Goal: Check status

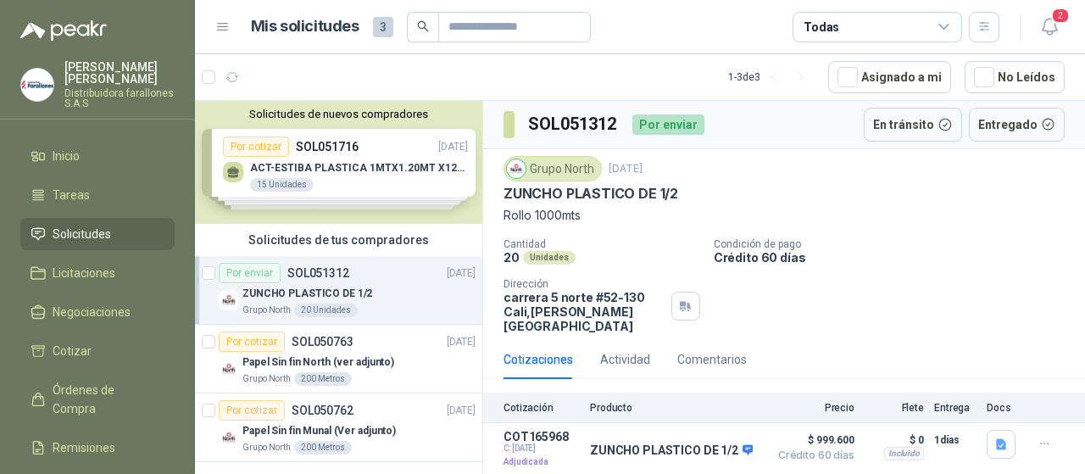
click at [264, 275] on div "Por enviar" at bounding box center [250, 273] width 62 height 20
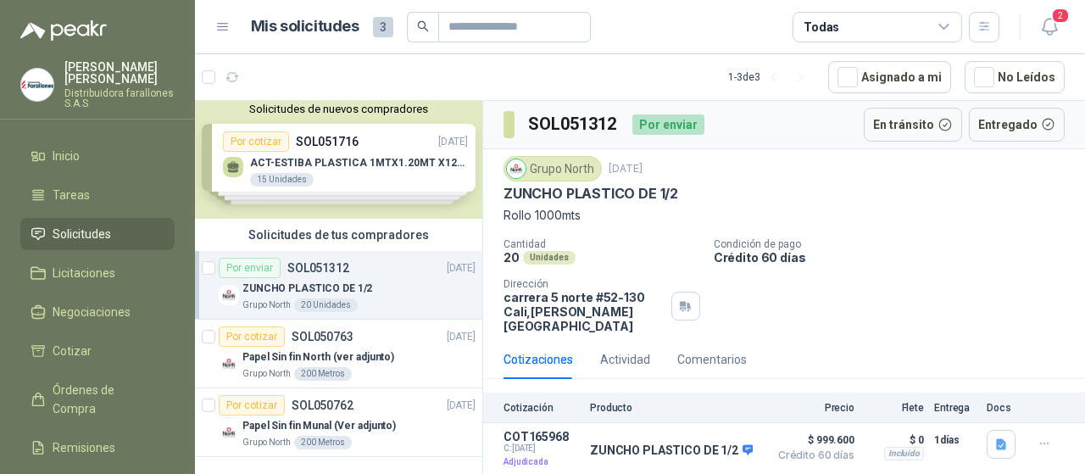
scroll to position [6, 0]
click at [288, 284] on p "ZUNCHO PLASTICO DE 1/2" at bounding box center [307, 288] width 130 height 16
click at [926, 125] on button "En tránsito" at bounding box center [912, 125] width 98 height 34
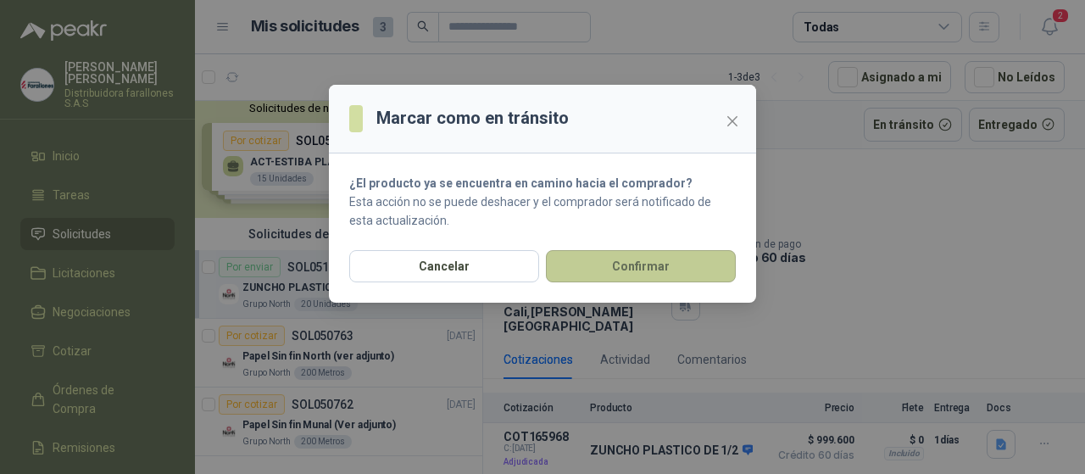
click at [590, 272] on button "Confirmar" at bounding box center [641, 266] width 190 height 32
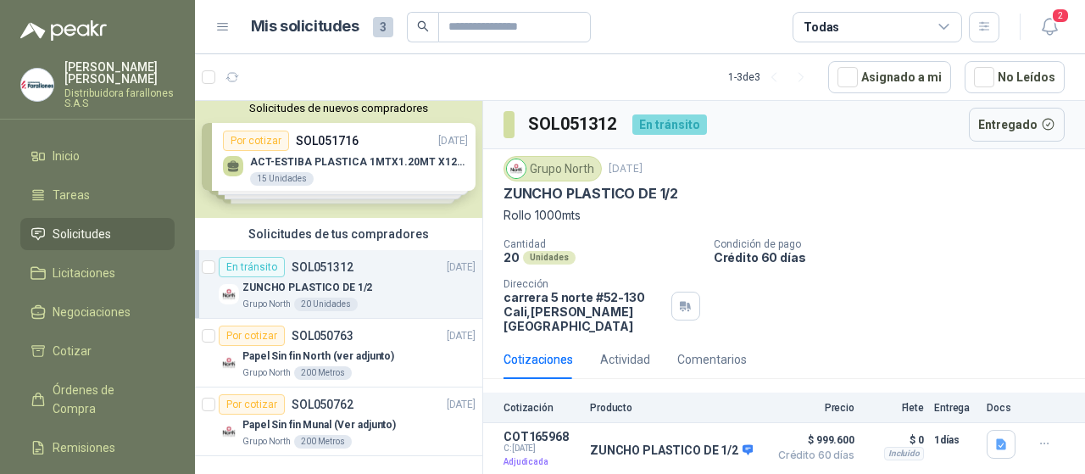
click at [413, 169] on div "Solicitudes de nuevos compradores Por cotizar SOL051716 11/08/25 ACT-ESTIBA PLA…" at bounding box center [338, 156] width 287 height 123
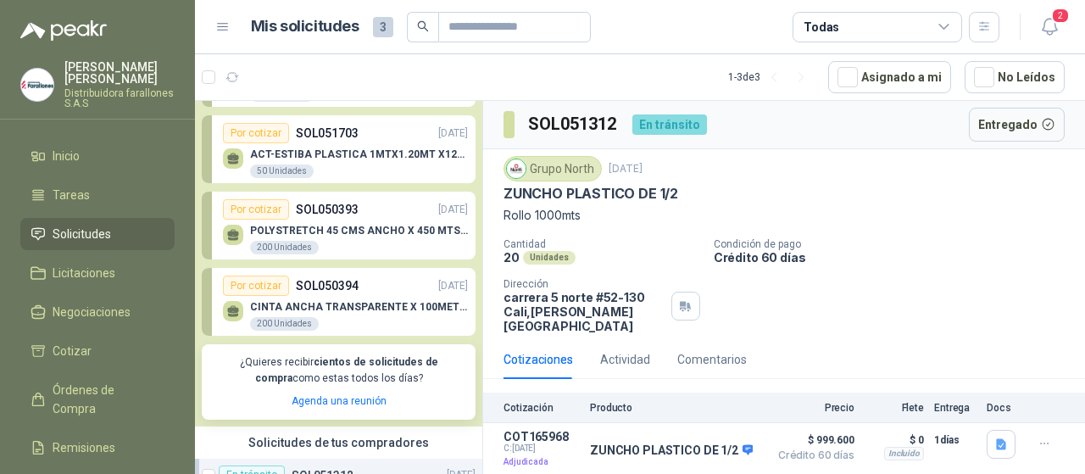
scroll to position [91, 0]
click at [278, 214] on div "Por cotizar" at bounding box center [256, 208] width 66 height 20
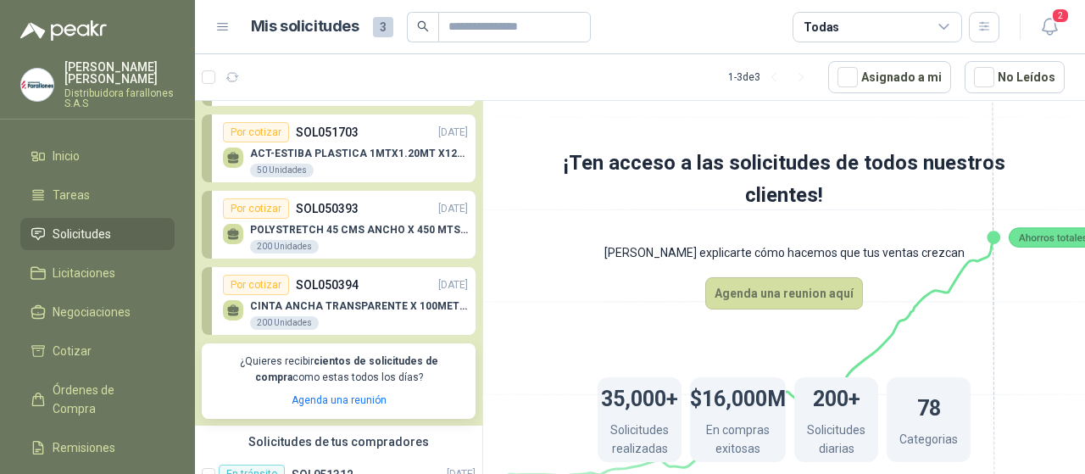
click at [278, 214] on div "Por cotizar" at bounding box center [256, 208] width 66 height 20
click at [251, 290] on div "Por cotizar" at bounding box center [256, 285] width 66 height 20
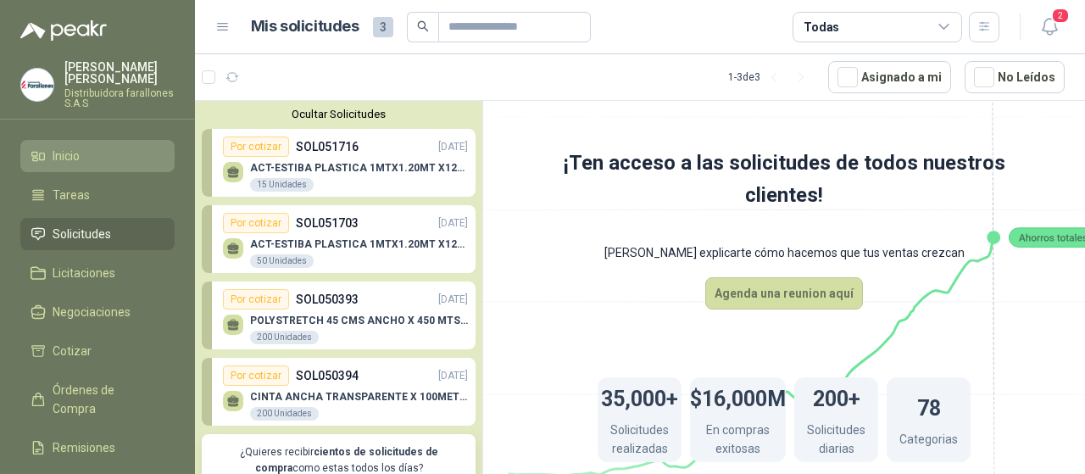
click at [82, 158] on li "Inicio" at bounding box center [98, 156] width 134 height 19
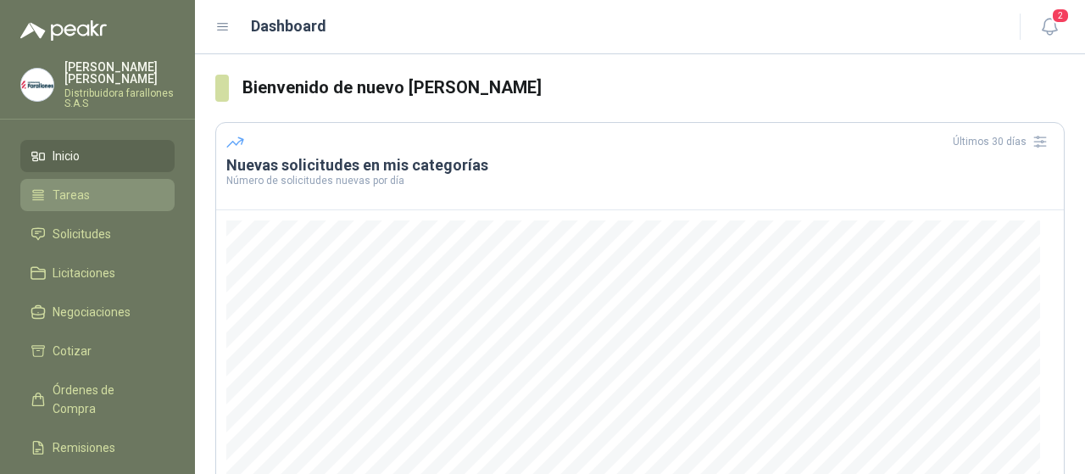
click at [64, 200] on span "Tareas" at bounding box center [71, 195] width 37 height 19
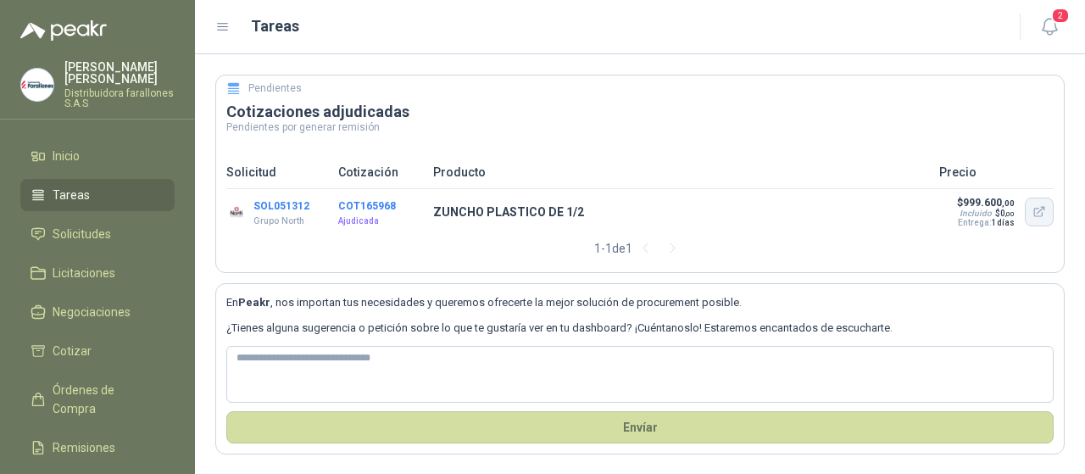
click at [1032, 213] on icon "button" at bounding box center [1039, 212] width 14 height 14
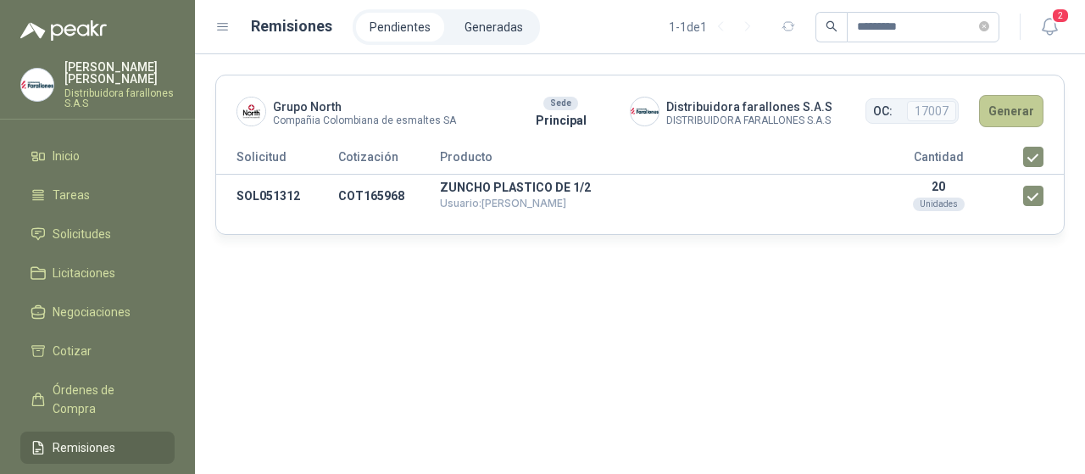
click at [1003, 113] on button "Generar" at bounding box center [1011, 111] width 64 height 32
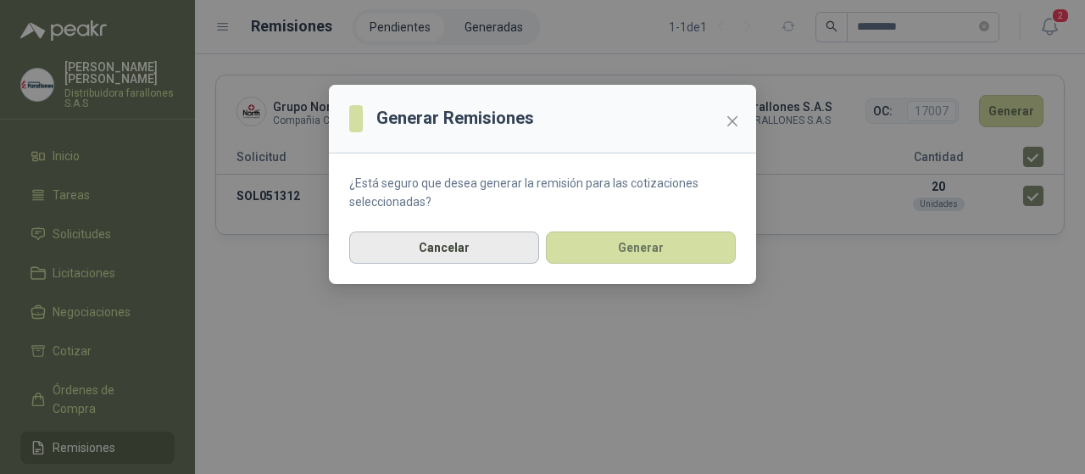
click at [460, 253] on button "Cancelar" at bounding box center [444, 247] width 190 height 32
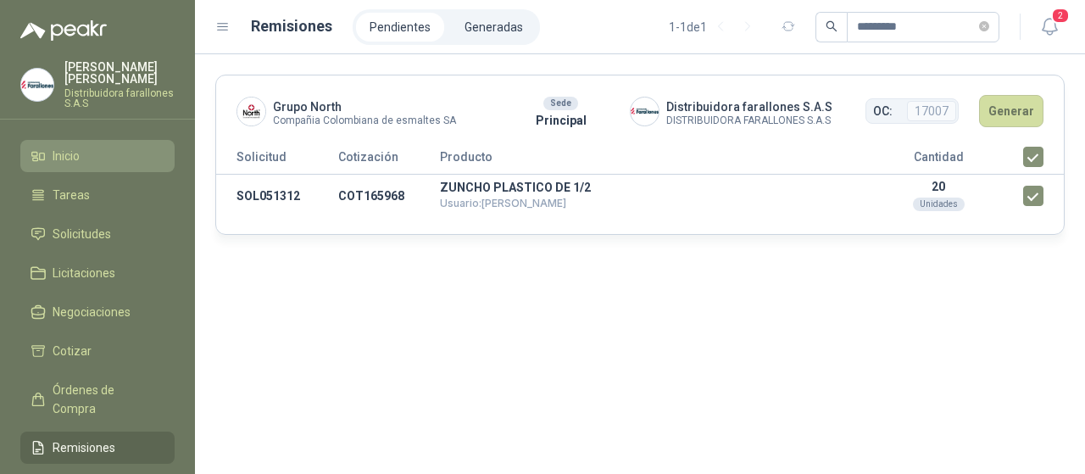
click at [83, 153] on li "Inicio" at bounding box center [98, 156] width 134 height 19
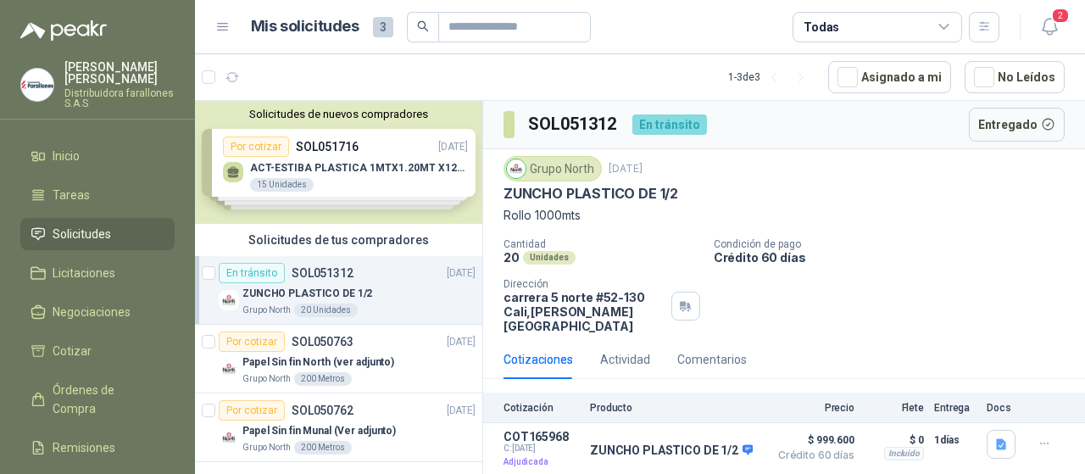
click at [282, 281] on div "En tránsito SOL051312" at bounding box center [286, 273] width 135 height 20
click at [315, 274] on p "SOL051312" at bounding box center [322, 273] width 62 height 12
click at [1057, 24] on span "2" at bounding box center [1060, 16] width 19 height 16
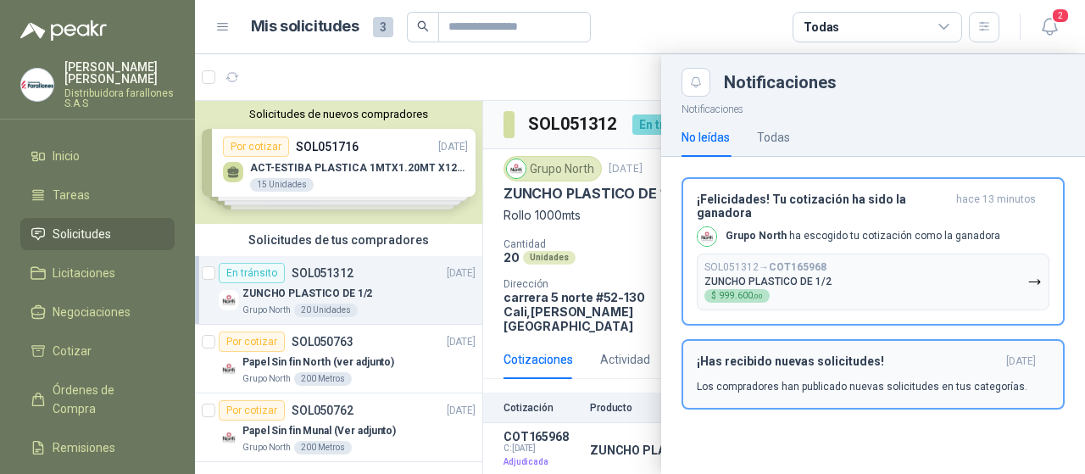
click at [822, 364] on div "¡Has recibido nuevas solicitudes! hace 5 días Los compradores han publicado nue…" at bounding box center [873, 374] width 352 height 40
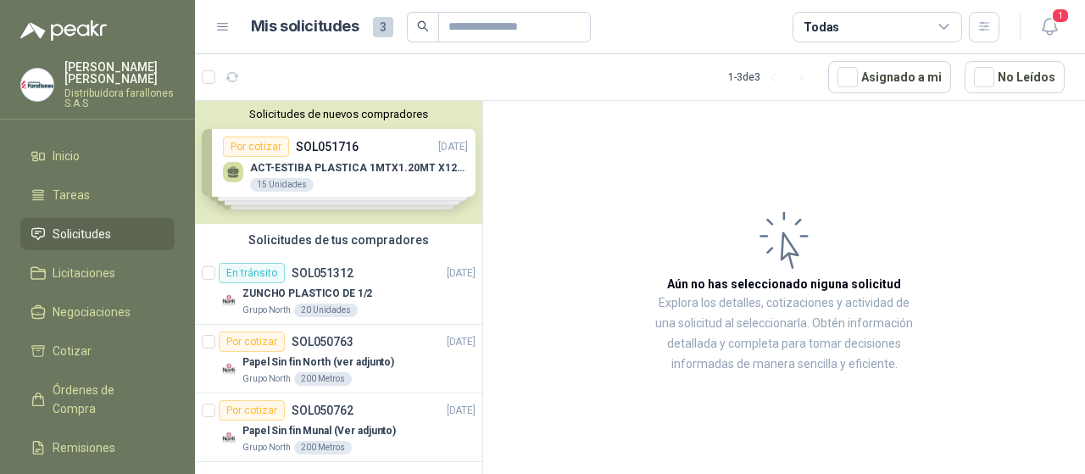
click at [326, 168] on div "Solicitudes de nuevos compradores Por cotizar SOL051716 11/08/25 ACT-ESTIBA PLA…" at bounding box center [338, 162] width 287 height 123
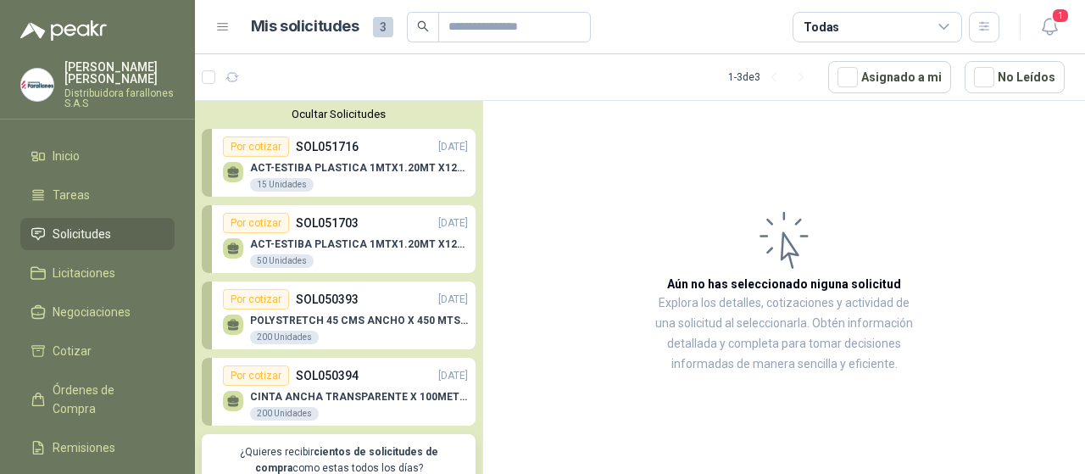
click at [330, 321] on p "POLYSTRETCH 45 CMS ANCHO X 450 MTS LONG" at bounding box center [359, 320] width 218 height 12
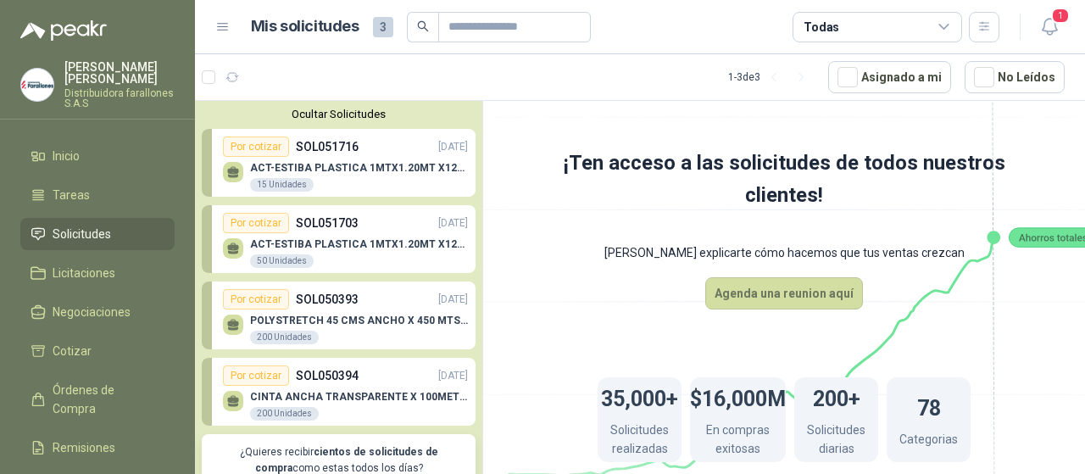
click at [330, 321] on p "POLYSTRETCH 45 CMS ANCHO X 450 MTS LONG" at bounding box center [359, 320] width 218 height 12
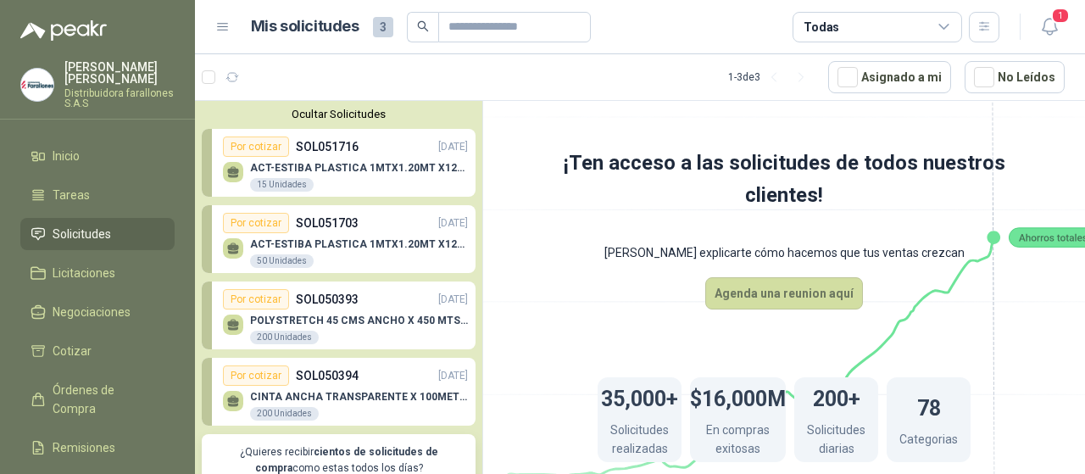
click at [330, 321] on p "POLYSTRETCH 45 CMS ANCHO X 450 MTS LONG" at bounding box center [359, 320] width 218 height 12
click at [269, 308] on div "Por cotizar" at bounding box center [256, 299] width 66 height 20
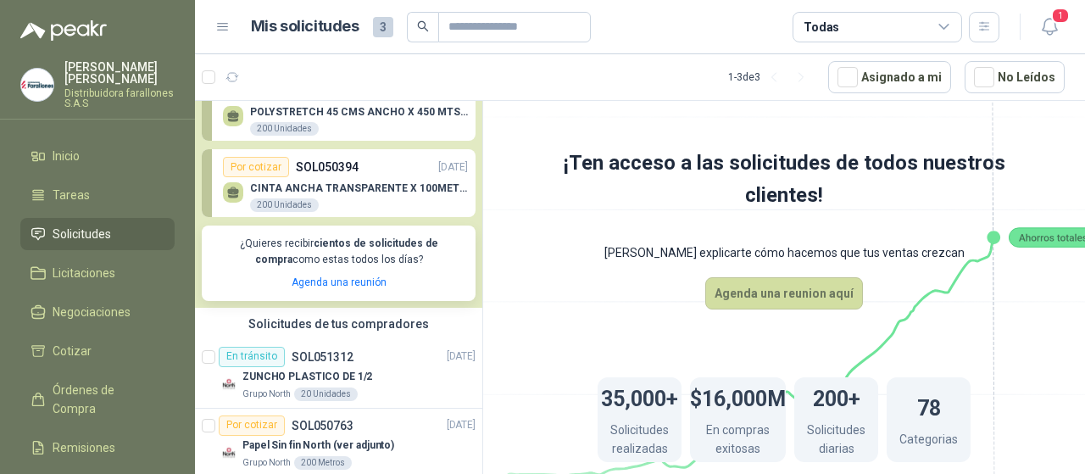
scroll to position [254, 0]
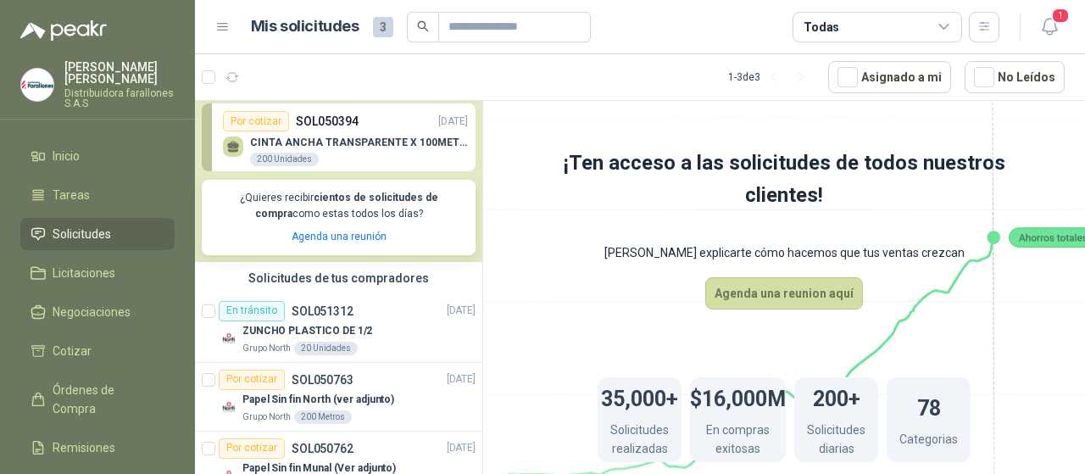
click at [271, 129] on div "Por cotizar" at bounding box center [256, 121] width 66 height 20
click at [250, 325] on p "ZUNCHO PLASTICO DE 1/2" at bounding box center [307, 331] width 130 height 16
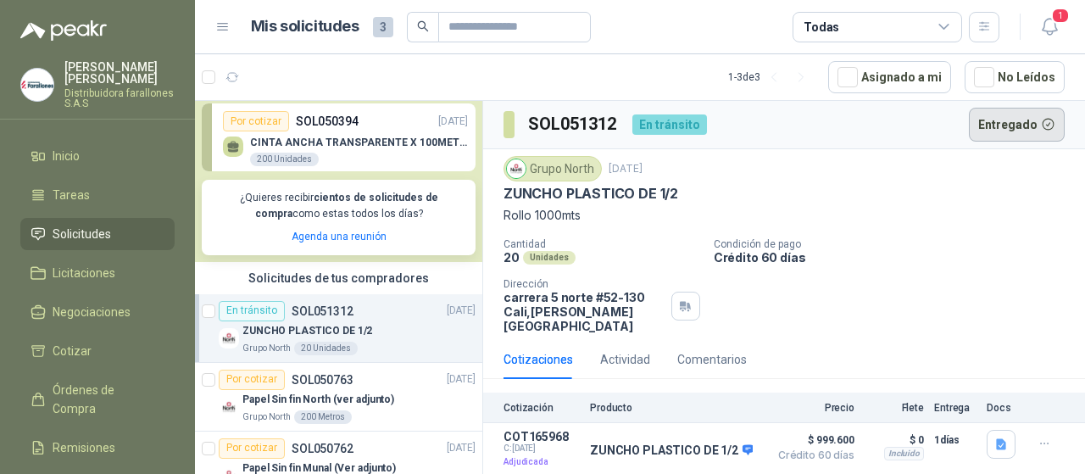
click at [1007, 130] on button "Entregado" at bounding box center [1017, 125] width 97 height 34
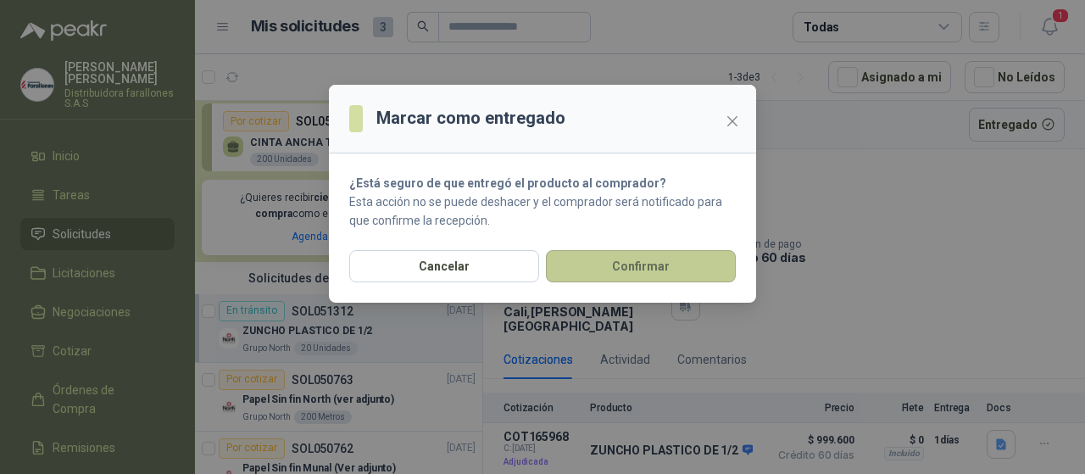
click at [654, 267] on button "Confirmar" at bounding box center [641, 266] width 190 height 32
